Goal: Use online tool/utility: Utilize a website feature to perform a specific function

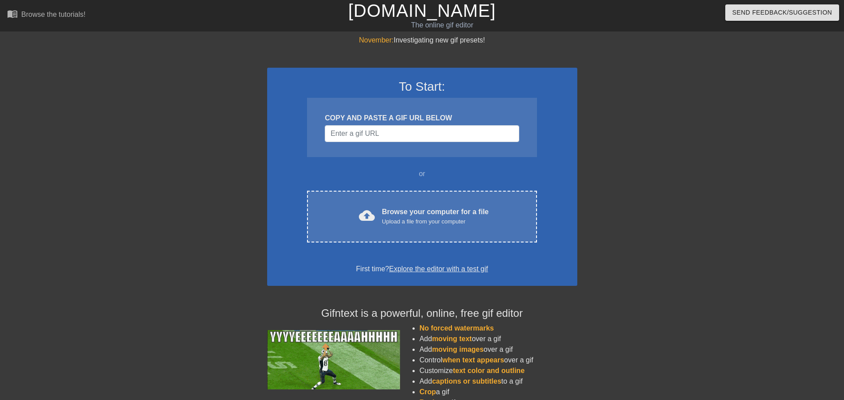
type input "[URL][DOMAIN_NAME]"
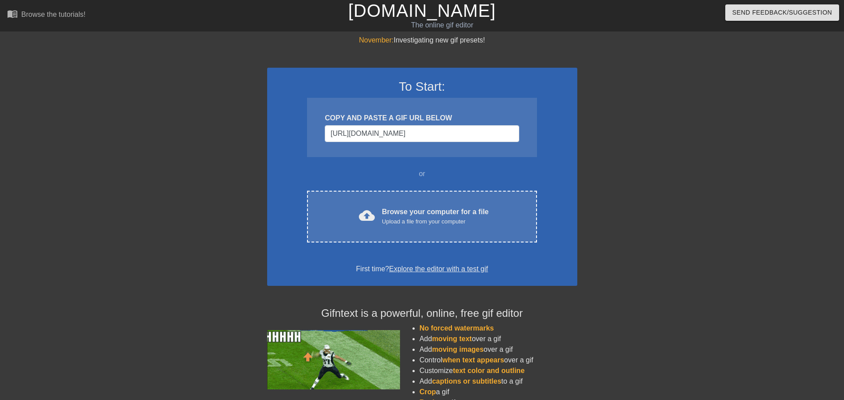
scroll to position [0, 12]
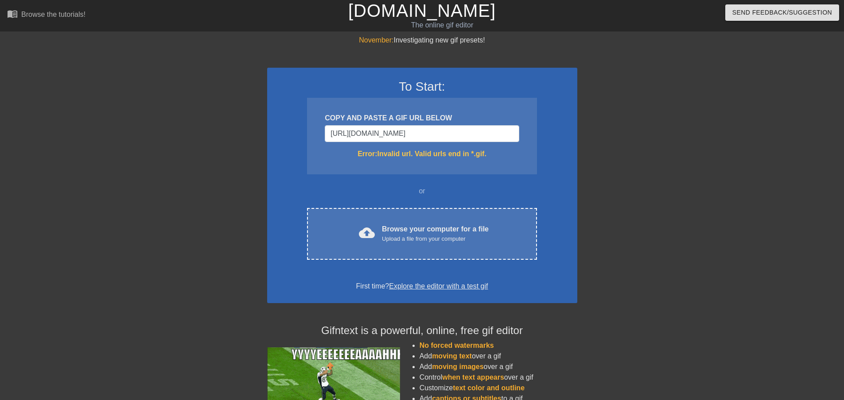
click at [511, 126] on input "[URL][DOMAIN_NAME]" at bounding box center [422, 133] width 194 height 17
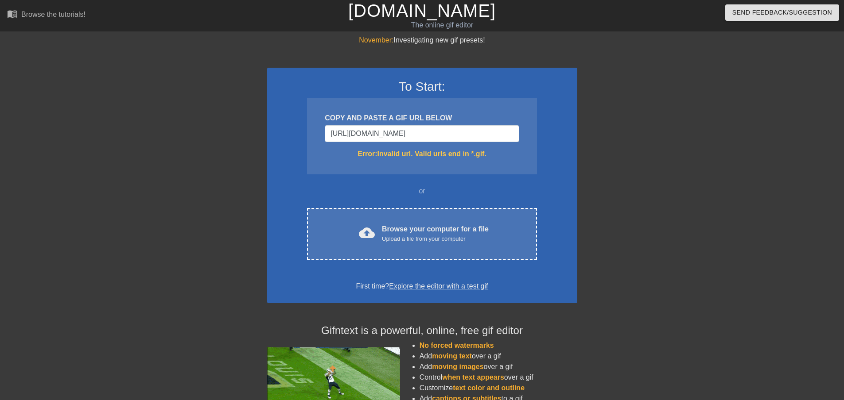
click at [511, 126] on input "[URL][DOMAIN_NAME]" at bounding box center [422, 133] width 194 height 17
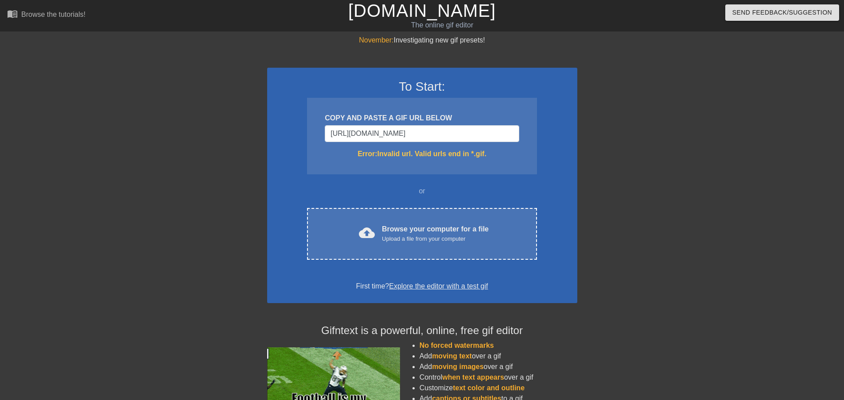
click at [511, 126] on input "[URL][DOMAIN_NAME]" at bounding box center [422, 133] width 194 height 17
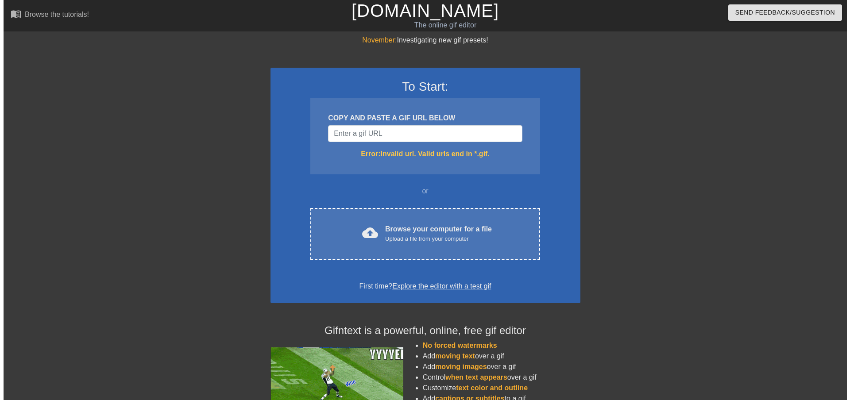
scroll to position [0, 0]
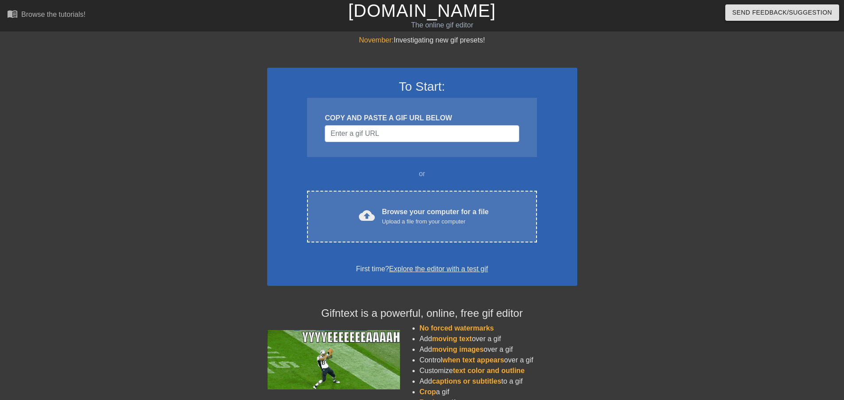
click at [380, 251] on div "To Start: COPY AND PASTE A GIF URL BELOW or cloud_upload Browse your computer f…" at bounding box center [422, 177] width 310 height 218
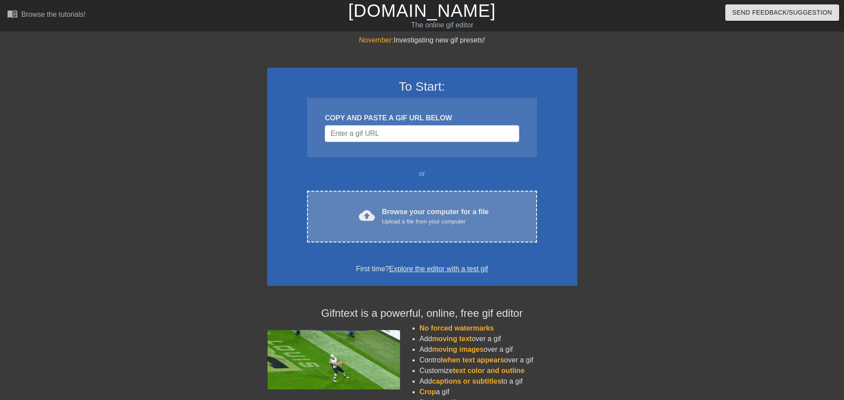
click at [379, 208] on div "cloud_upload Browse your computer for a file Upload a file from your computer" at bounding box center [422, 217] width 192 height 20
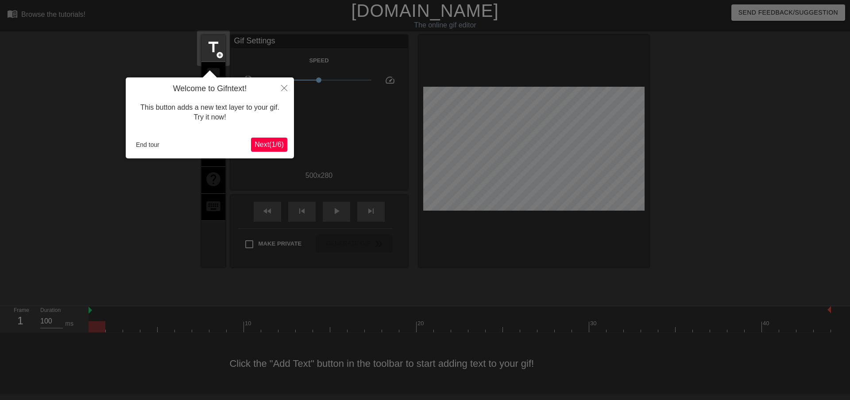
click at [276, 145] on span "Next ( 1 / 6 )" at bounding box center [269, 145] width 29 height 8
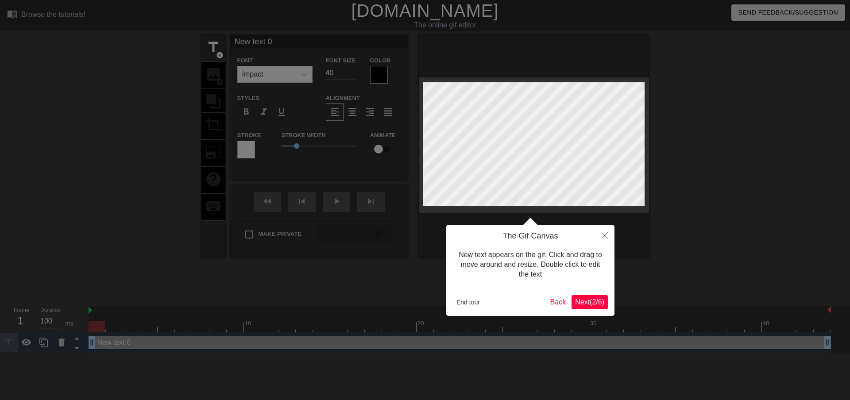
click at [598, 303] on span "Next ( 2 / 6 )" at bounding box center [589, 303] width 29 height 8
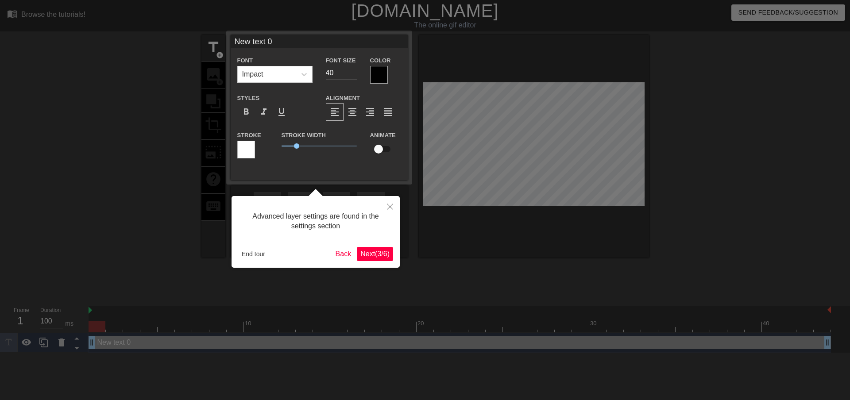
click at [384, 256] on span "Next ( 3 / 6 )" at bounding box center [375, 254] width 29 height 8
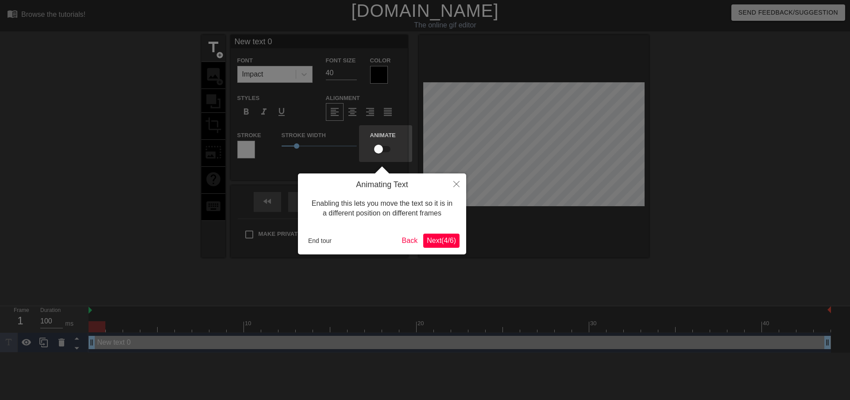
click at [442, 244] on span "Next ( 4 / 6 )" at bounding box center [441, 241] width 29 height 8
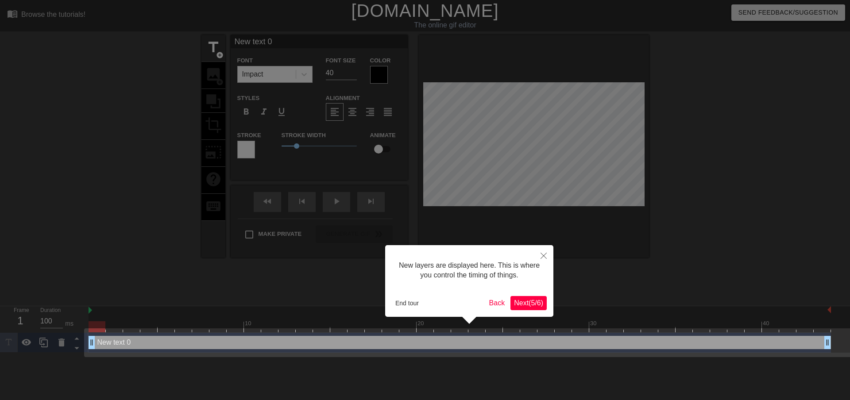
click at [532, 301] on span "Next ( 5 / 6 )" at bounding box center [528, 303] width 29 height 8
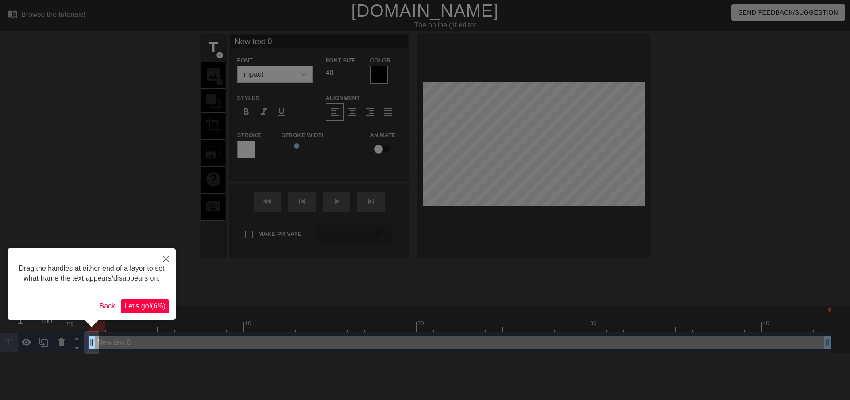
click at [167, 305] on button "Let's go! ( 6 / 6 )" at bounding box center [145, 306] width 48 height 14
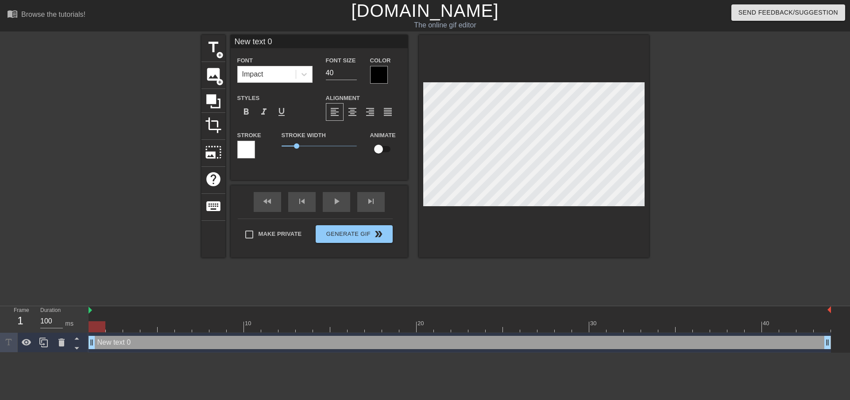
click at [525, 261] on div "title add_circle image add_circle crop photo_size_select_large help keyboard Ne…" at bounding box center [426, 168] width 448 height 266
click at [213, 82] on div "image add_circle" at bounding box center [214, 75] width 24 height 27
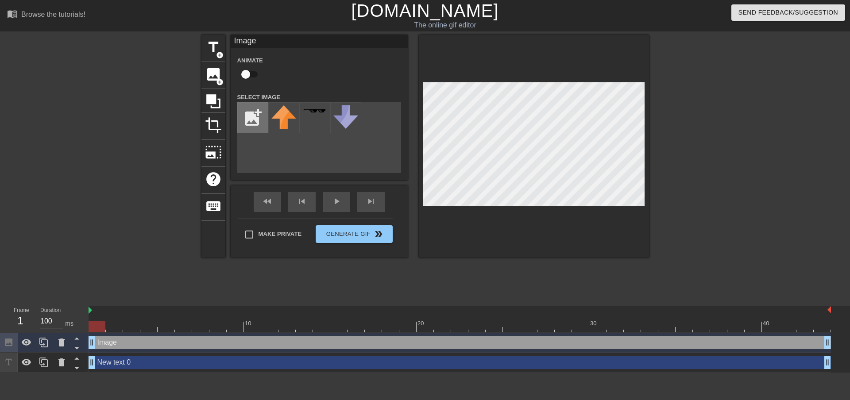
click at [254, 109] on input "file" at bounding box center [253, 118] width 30 height 30
click at [253, 120] on input "file" at bounding box center [253, 118] width 30 height 30
type input "C:\fakepath\Untitled294_20250823122125.png"
click at [761, 205] on div "title add_circle image add_circle crop photo_size_select_large help keyboard Im…" at bounding box center [425, 168] width 850 height 266
click at [290, 117] on div at bounding box center [283, 117] width 31 height 31
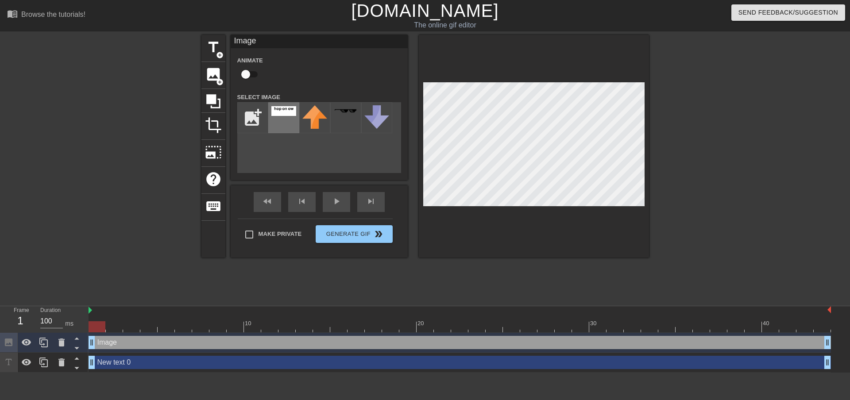
click at [277, 118] on div at bounding box center [283, 117] width 31 height 31
click at [62, 341] on icon at bounding box center [61, 342] width 11 height 11
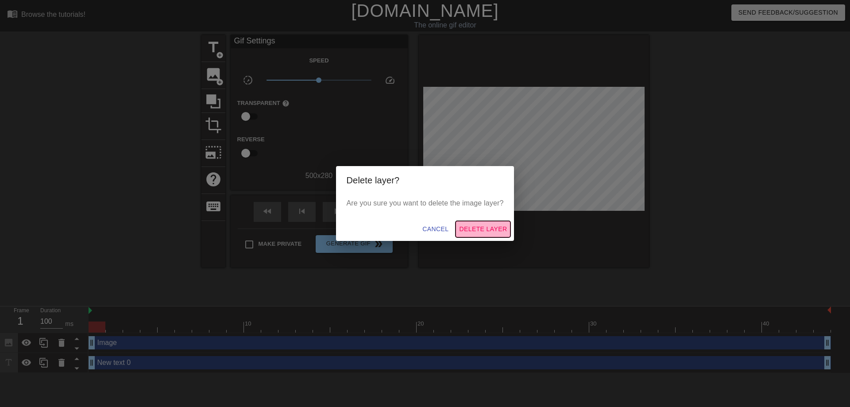
click at [505, 230] on span "Delete Layer" at bounding box center [483, 229] width 48 height 11
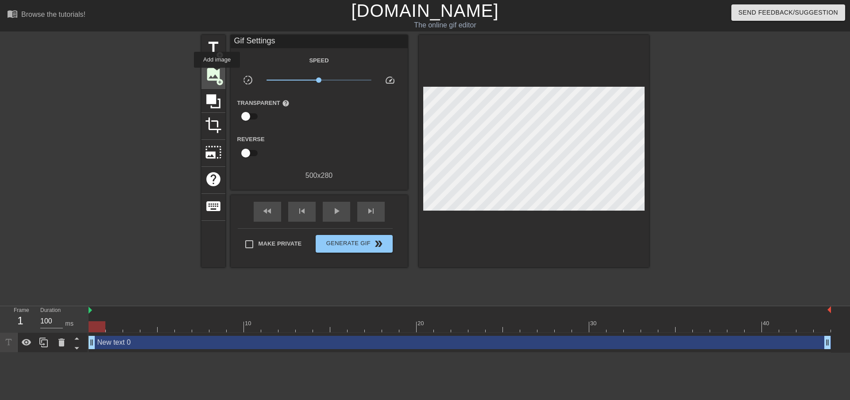
click at [217, 74] on span "image" at bounding box center [213, 74] width 17 height 17
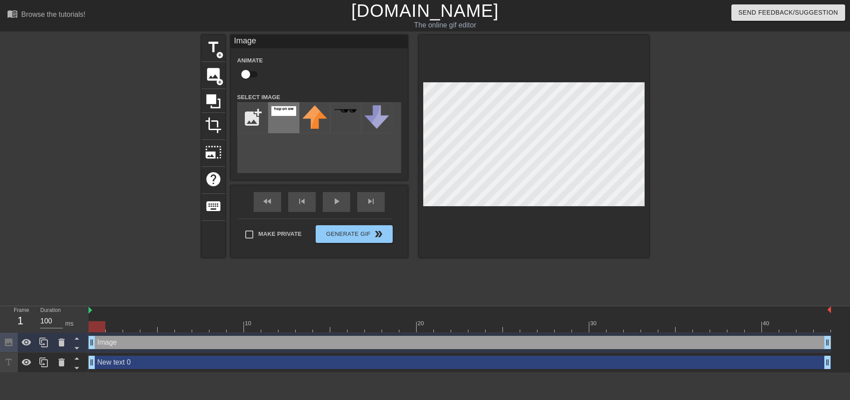
click at [286, 116] on img at bounding box center [283, 111] width 25 height 10
click at [66, 347] on icon at bounding box center [61, 342] width 11 height 11
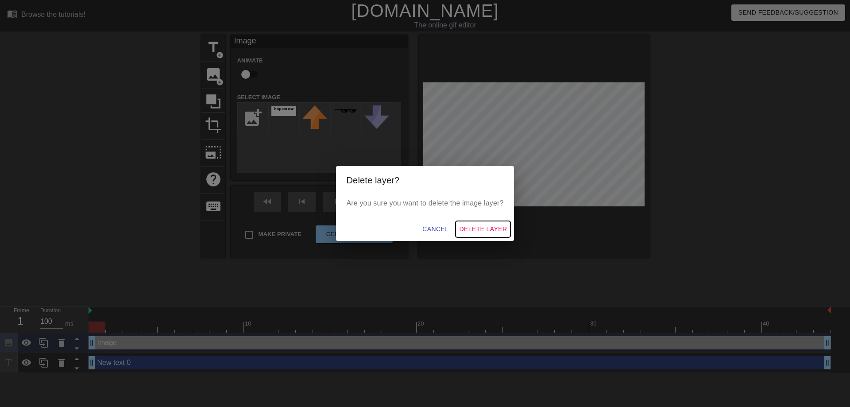
click at [464, 230] on span "Delete Layer" at bounding box center [483, 229] width 48 height 11
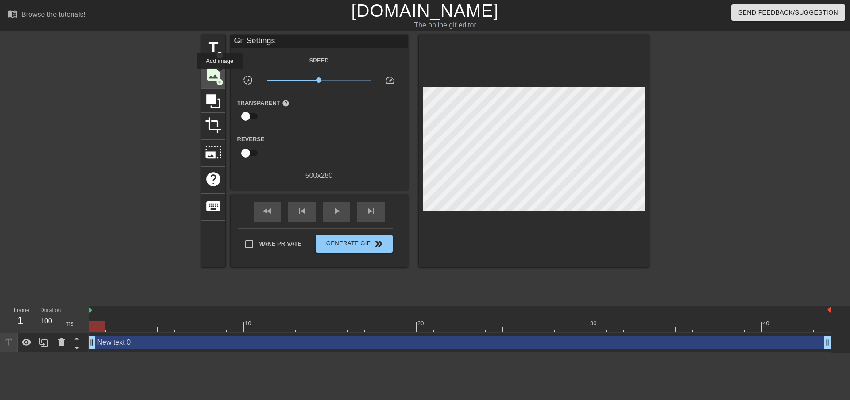
click at [220, 75] on span "image" at bounding box center [213, 74] width 17 height 17
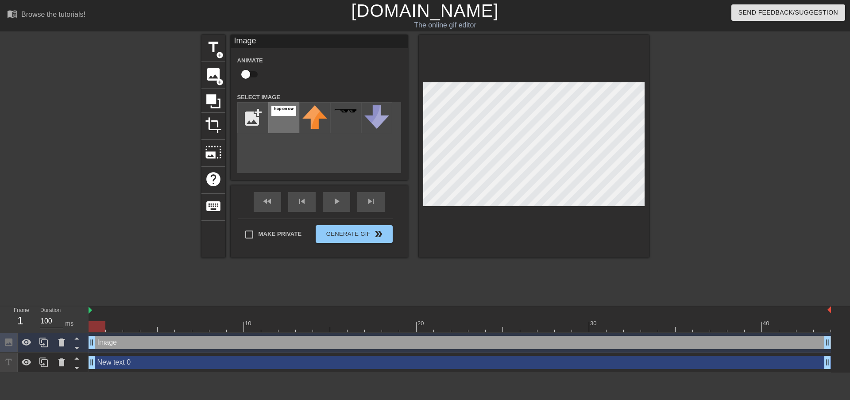
click at [281, 105] on div at bounding box center [283, 117] width 31 height 31
click at [60, 344] on icon at bounding box center [61, 343] width 6 height 8
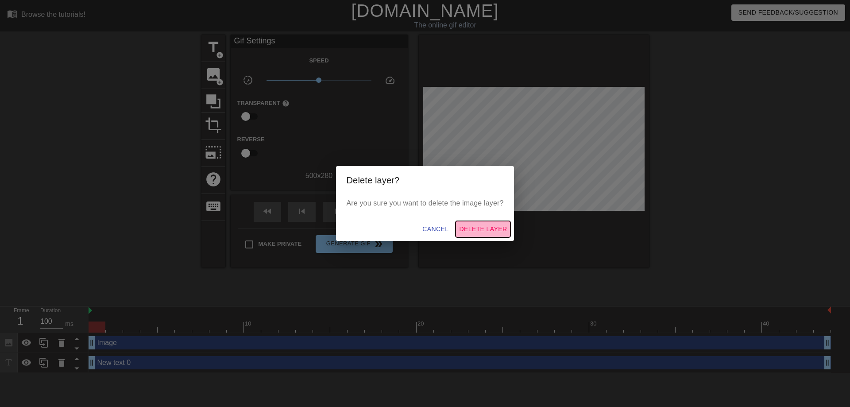
click at [476, 227] on span "Delete Layer" at bounding box center [483, 229] width 48 height 11
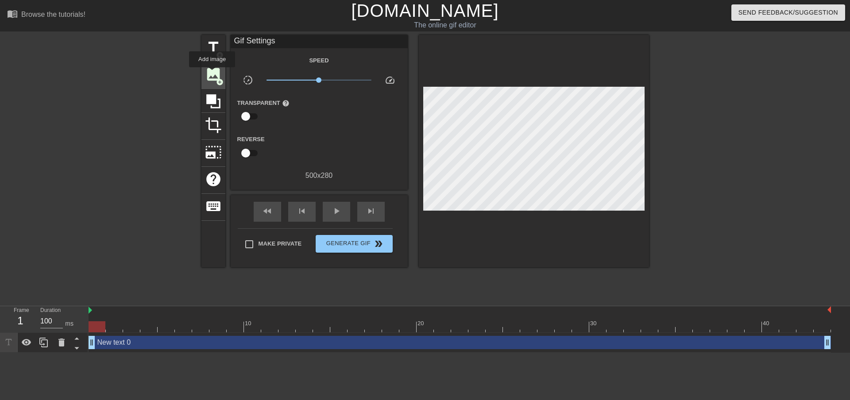
click at [212, 74] on span "image" at bounding box center [213, 74] width 17 height 17
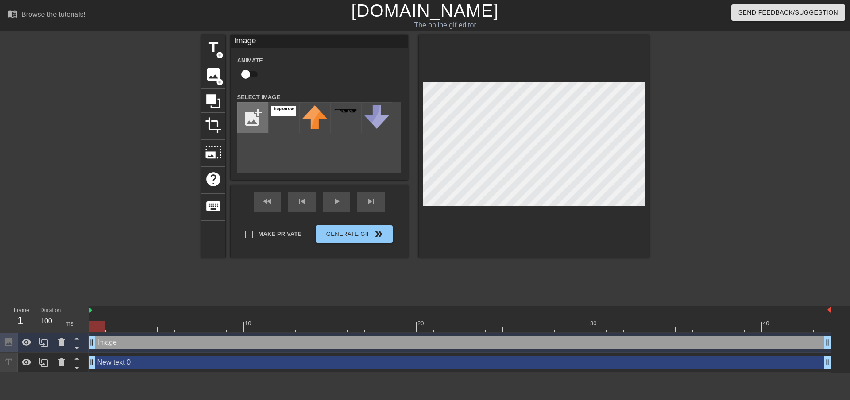
click at [251, 114] on input "file" at bounding box center [253, 118] width 30 height 30
type input "C:\fakepath\Untitled295_20250823122848.png"
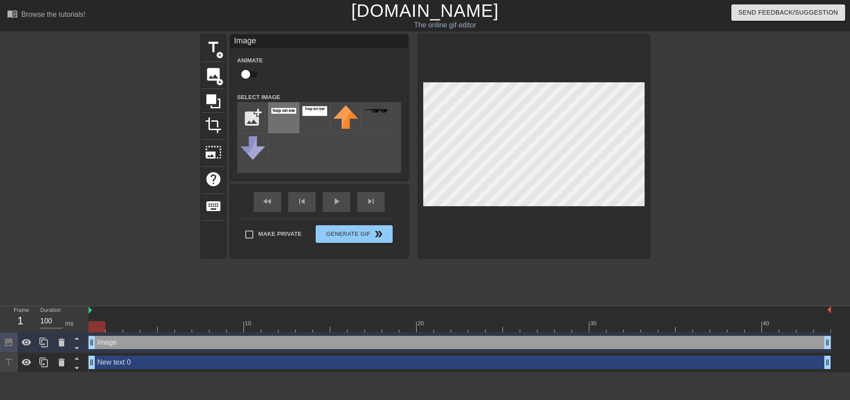
click at [277, 109] on img at bounding box center [283, 111] width 25 height 6
click at [653, 182] on div "title add_circle image add_circle crop photo_size_select_large help keyboard Im…" at bounding box center [425, 168] width 850 height 266
click at [663, 92] on div "title add_circle image add_circle crop photo_size_select_large help keyboard Im…" at bounding box center [425, 168] width 850 height 266
click at [414, 93] on div "title add_circle image add_circle crop photo_size_select_large help keyboard Im…" at bounding box center [426, 146] width 448 height 223
click at [694, 75] on div at bounding box center [726, 168] width 133 height 266
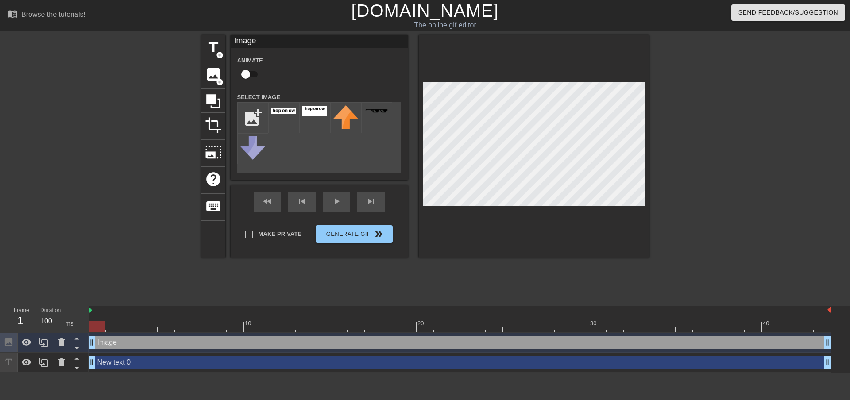
click at [647, 96] on div at bounding box center [534, 146] width 230 height 223
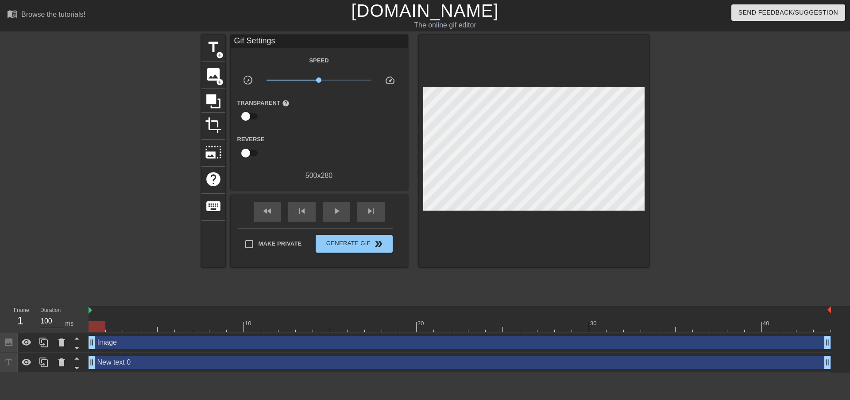
click at [698, 97] on div at bounding box center [726, 168] width 133 height 266
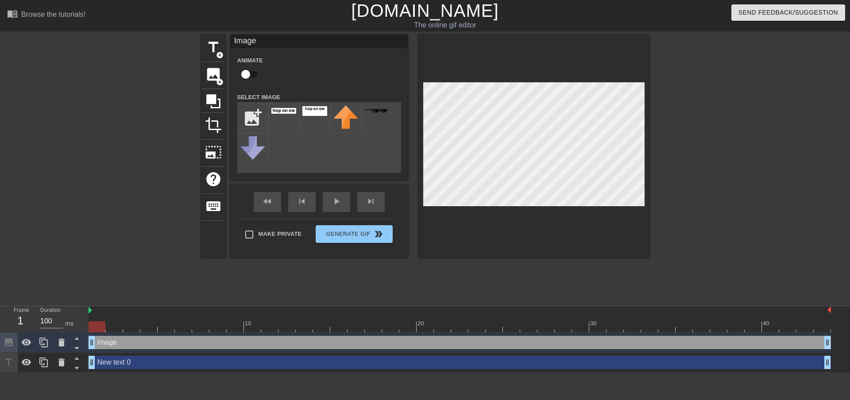
click at [535, 81] on div at bounding box center [534, 146] width 230 height 223
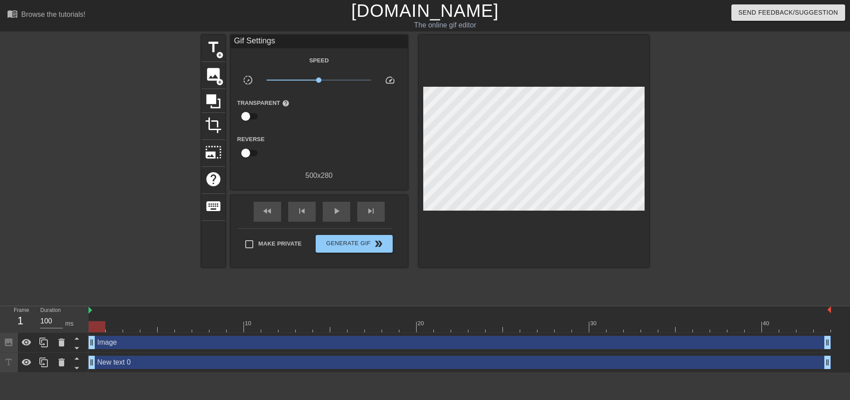
click at [710, 92] on div at bounding box center [726, 168] width 133 height 266
click at [259, 244] on span "Make Private" at bounding box center [280, 244] width 43 height 9
click at [259, 244] on input "Make Private" at bounding box center [249, 244] width 19 height 19
checkbox input "true"
click at [337, 240] on span "Generate Gif double_arrow" at bounding box center [354, 244] width 70 height 11
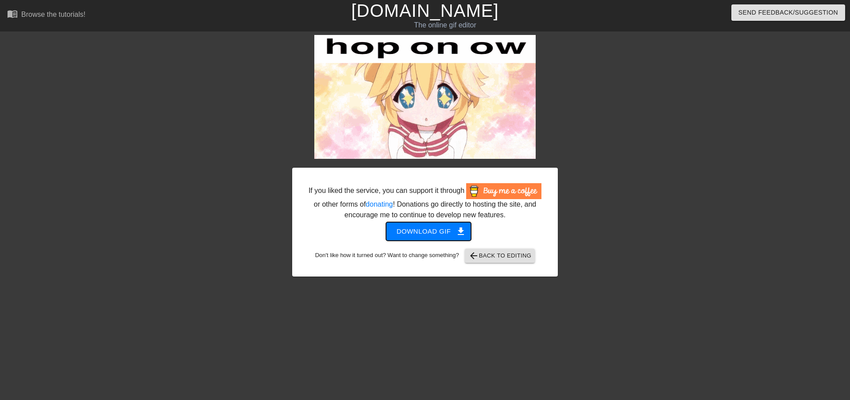
click at [446, 233] on span "Download gif get_app" at bounding box center [429, 232] width 64 height 12
